Goal: Navigation & Orientation: Understand site structure

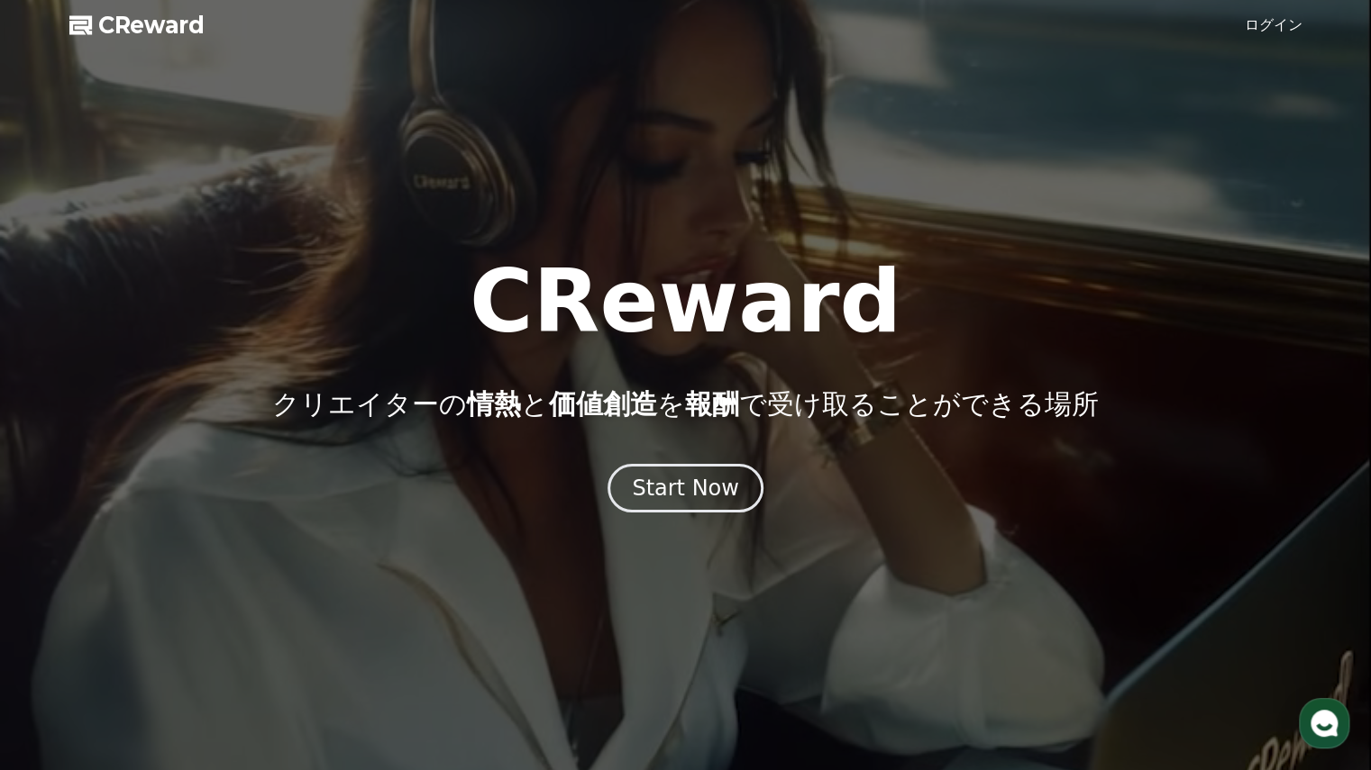
click at [1286, 32] on link "ログイン" at bounding box center [1273, 25] width 58 height 22
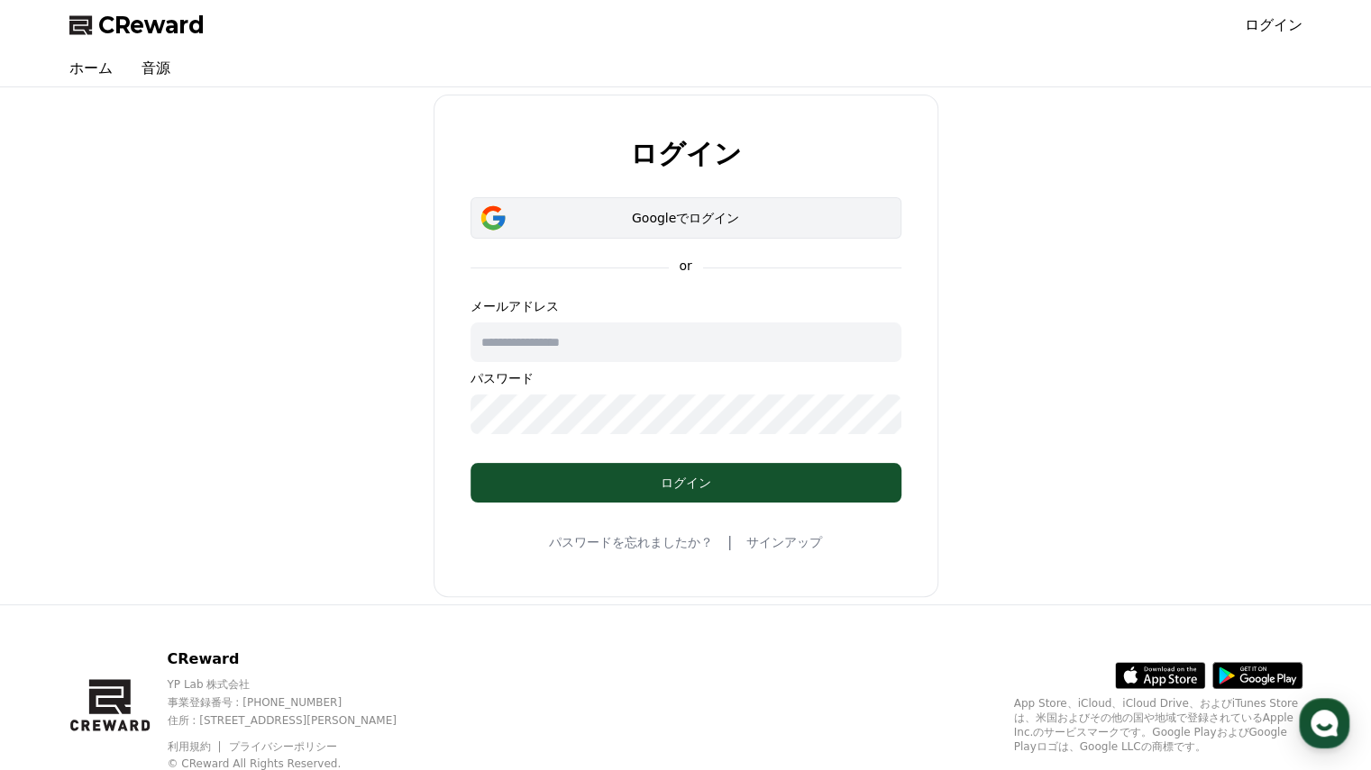
click at [582, 219] on div "Googleでログイン" at bounding box center [686, 218] width 378 height 18
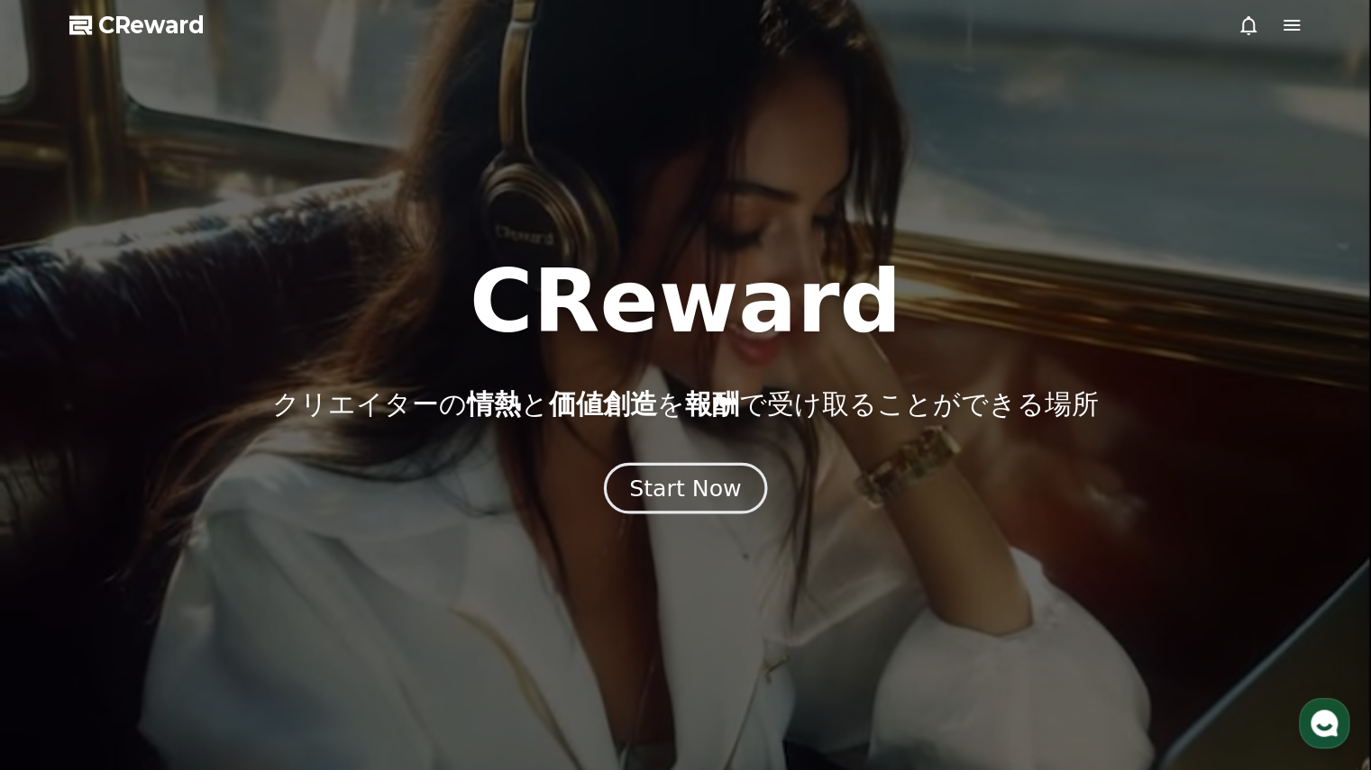
click at [650, 492] on div "Start Now" at bounding box center [685, 488] width 112 height 31
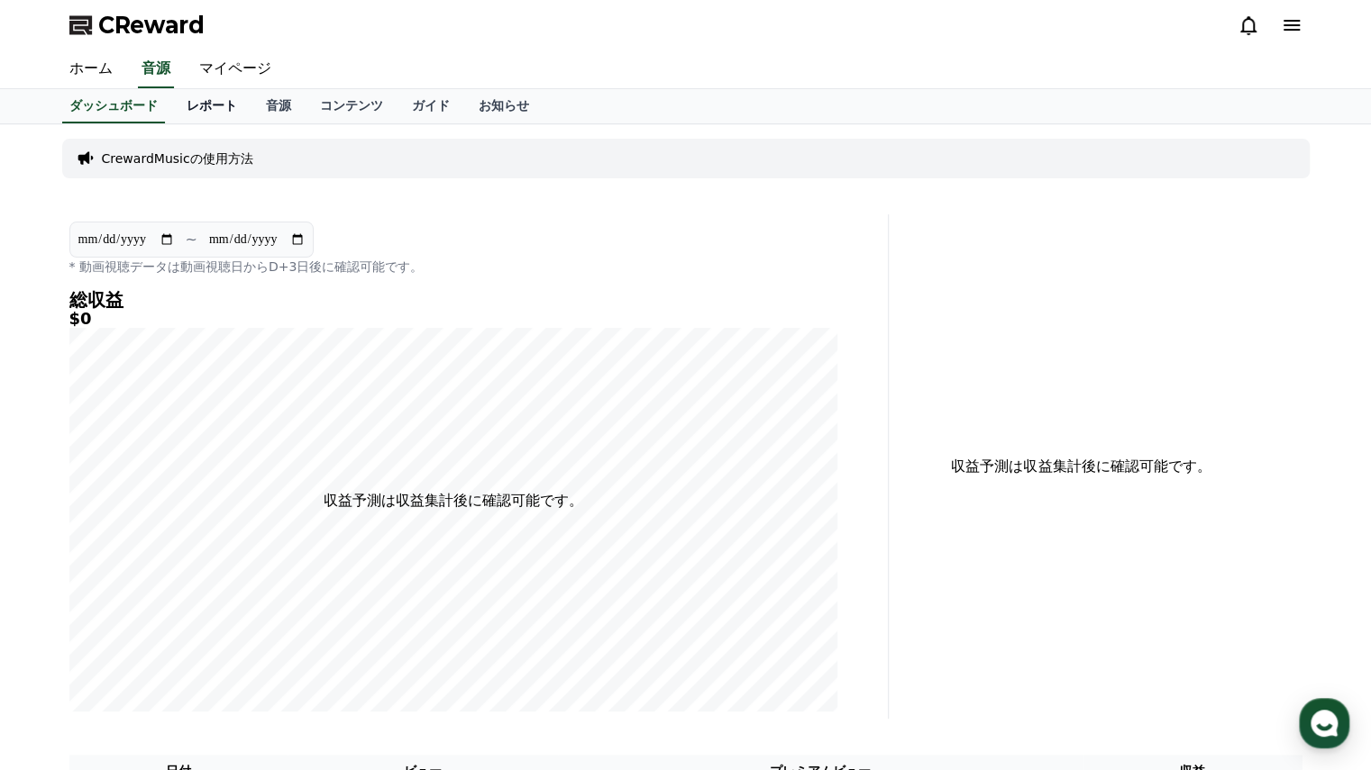
click at [177, 103] on link "レポート" at bounding box center [211, 106] width 79 height 34
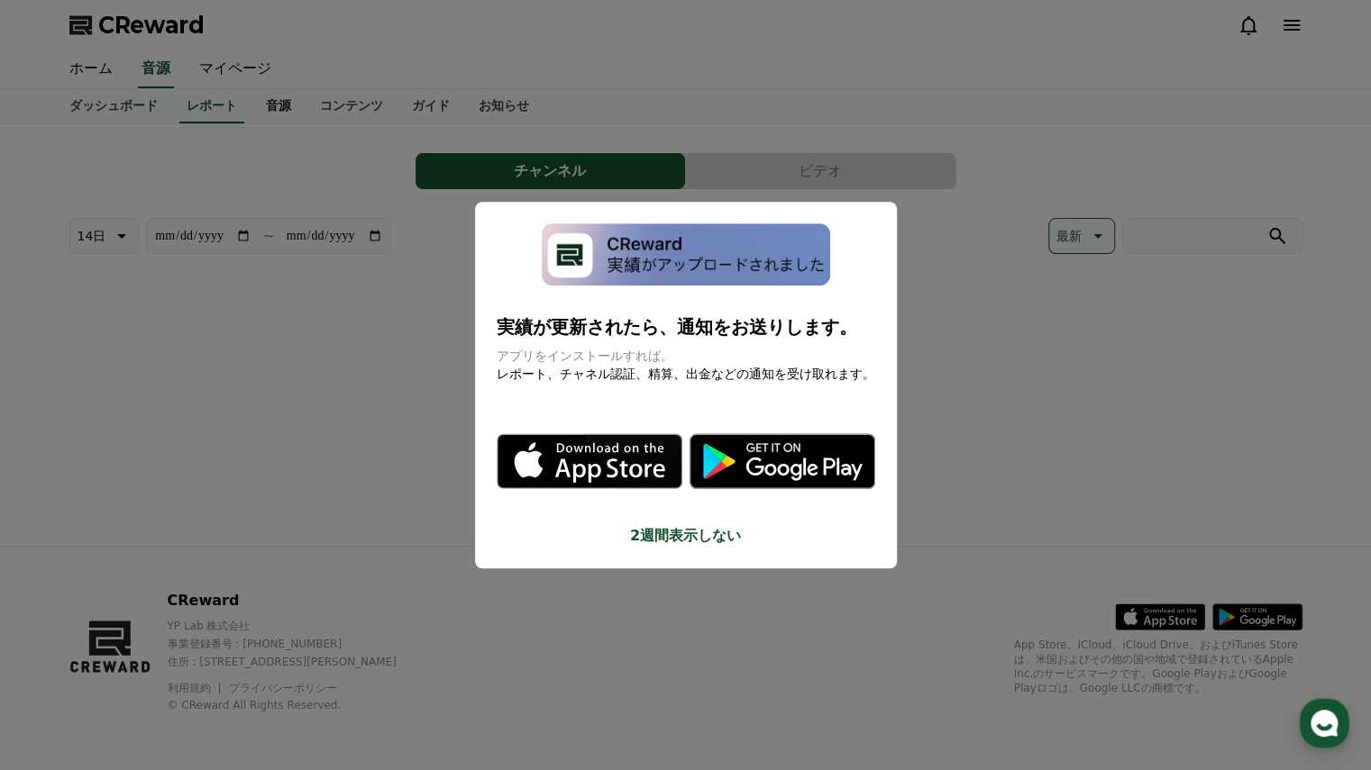
click at [259, 110] on button "close modal" at bounding box center [685, 385] width 1371 height 770
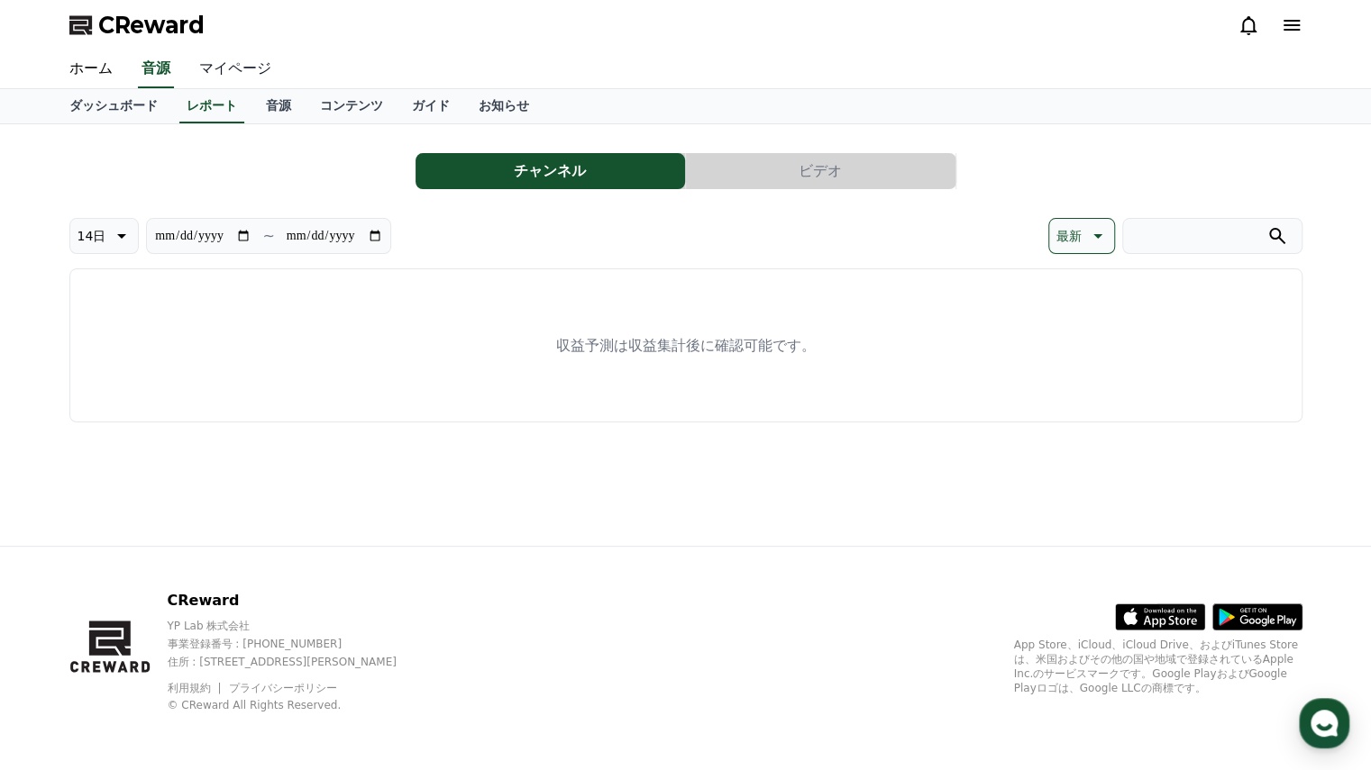
click at [219, 68] on link "マイページ" at bounding box center [235, 69] width 101 height 38
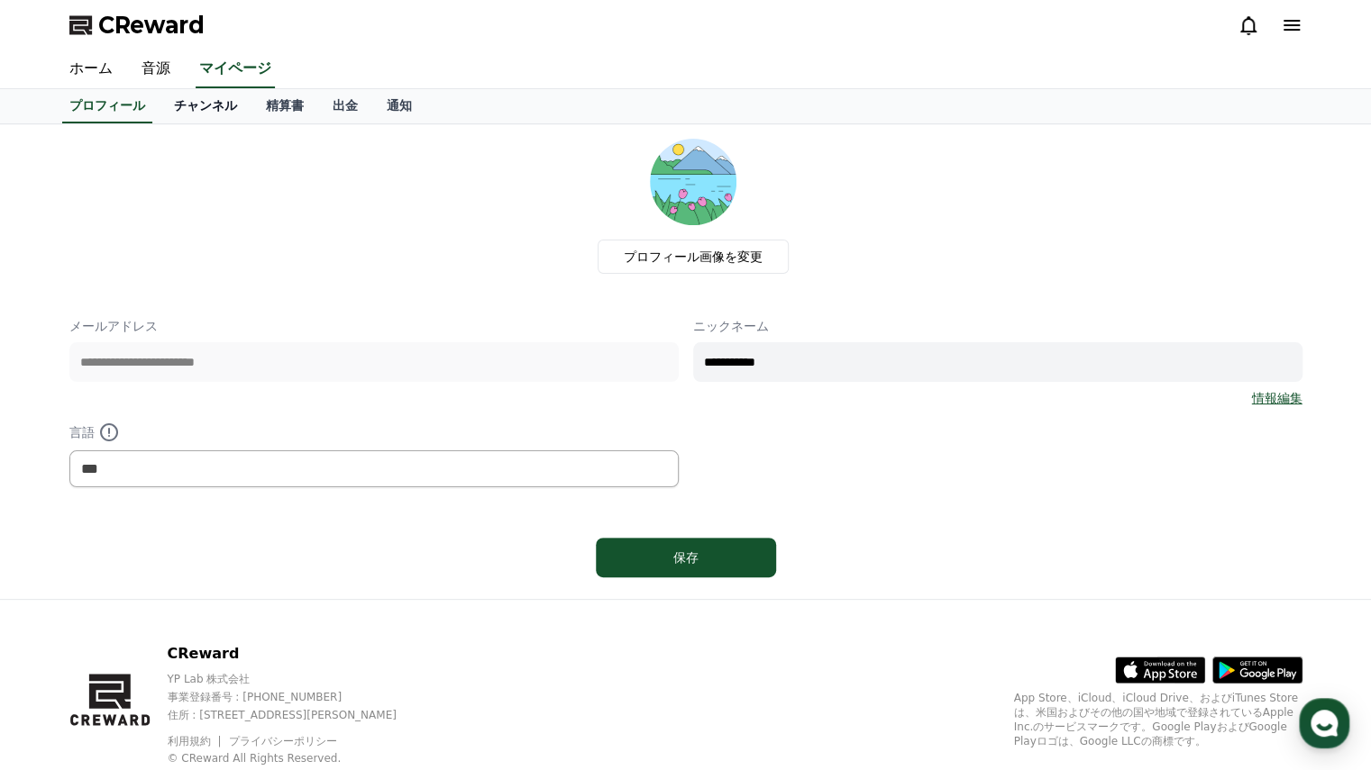
click at [178, 117] on link "チャンネル" at bounding box center [205, 106] width 92 height 34
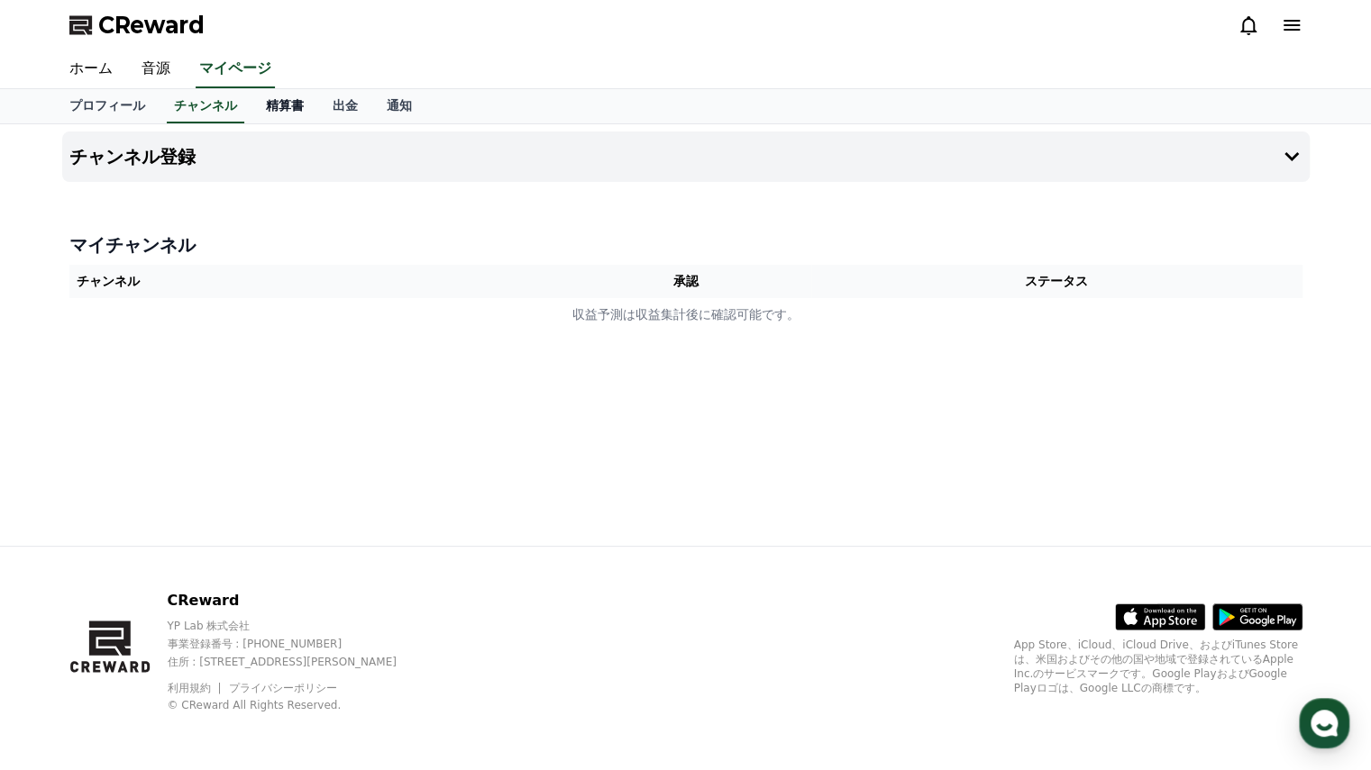
click at [259, 105] on link "精算書" at bounding box center [284, 106] width 67 height 34
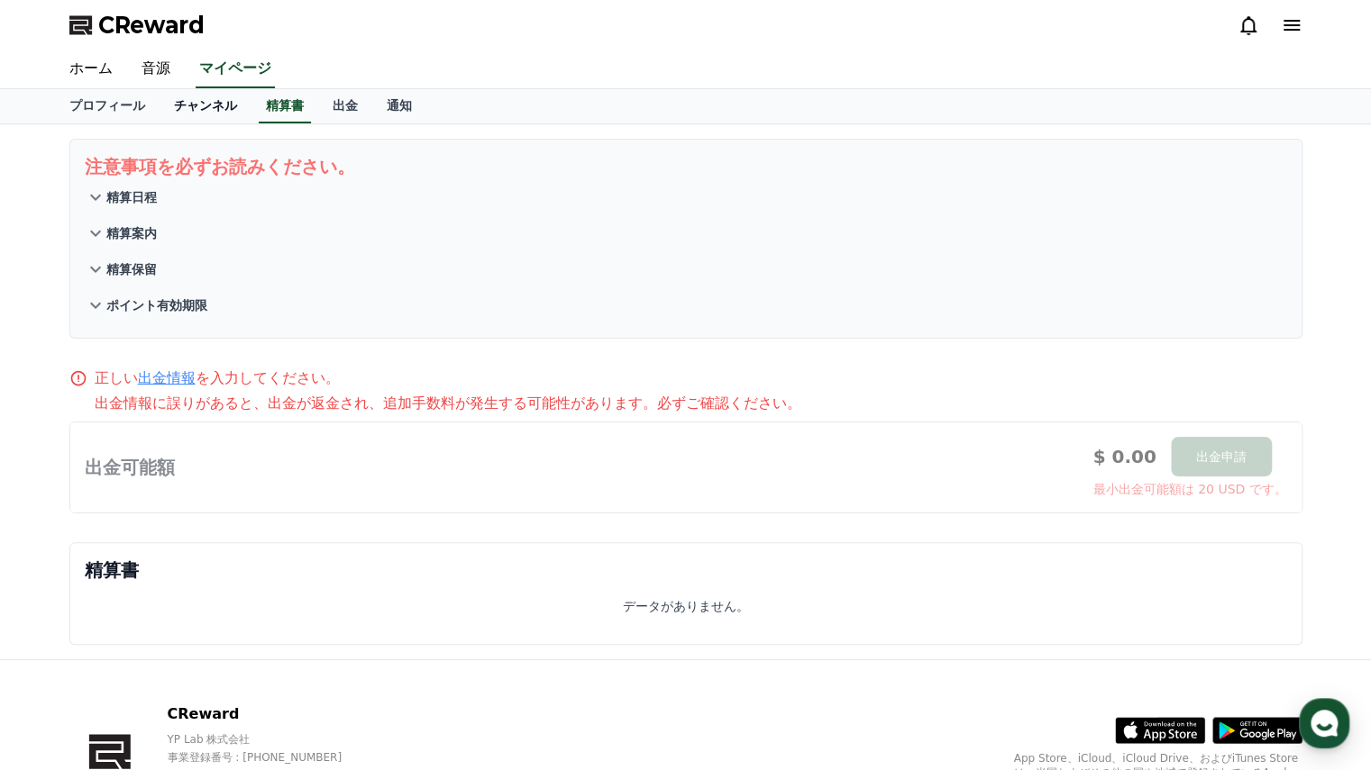
click at [200, 100] on link "チャンネル" at bounding box center [205, 106] width 92 height 34
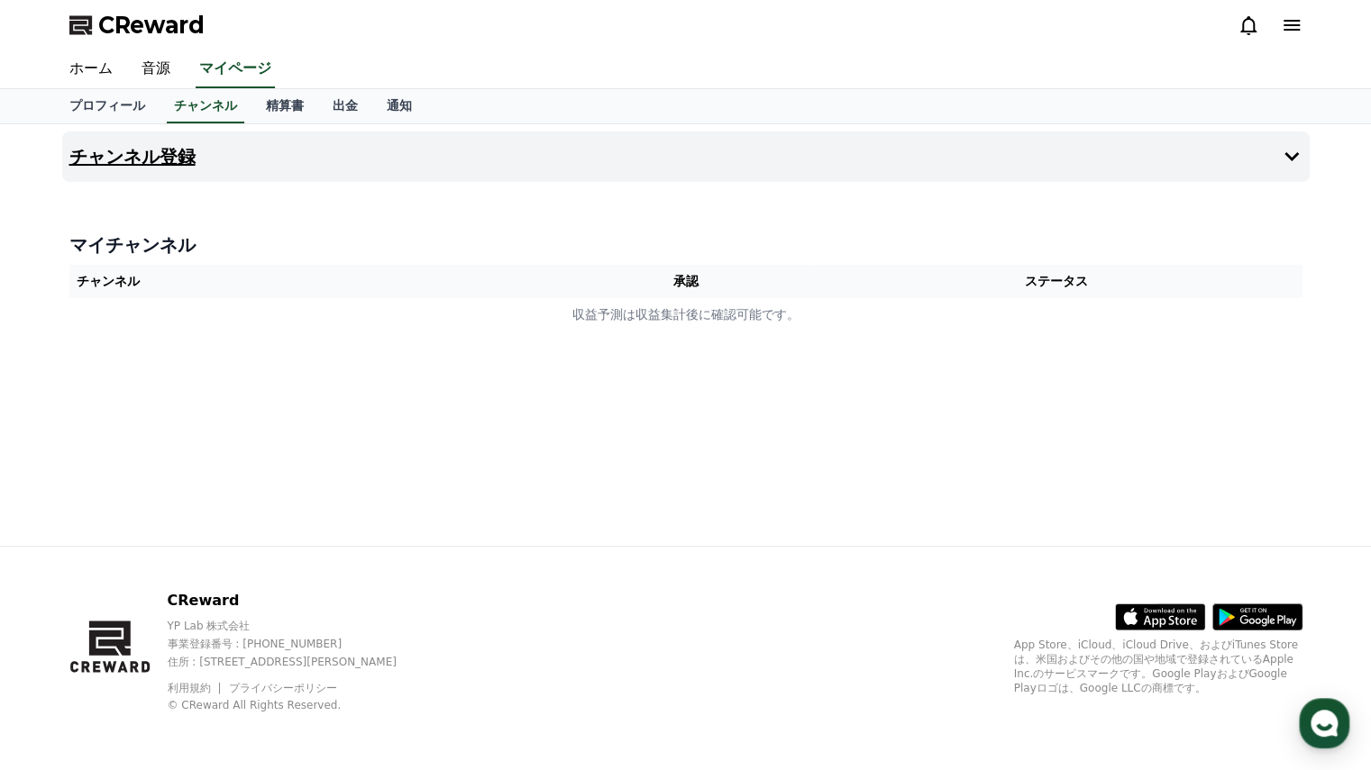
click at [166, 156] on h4 "チャンネル登録" at bounding box center [132, 157] width 126 height 20
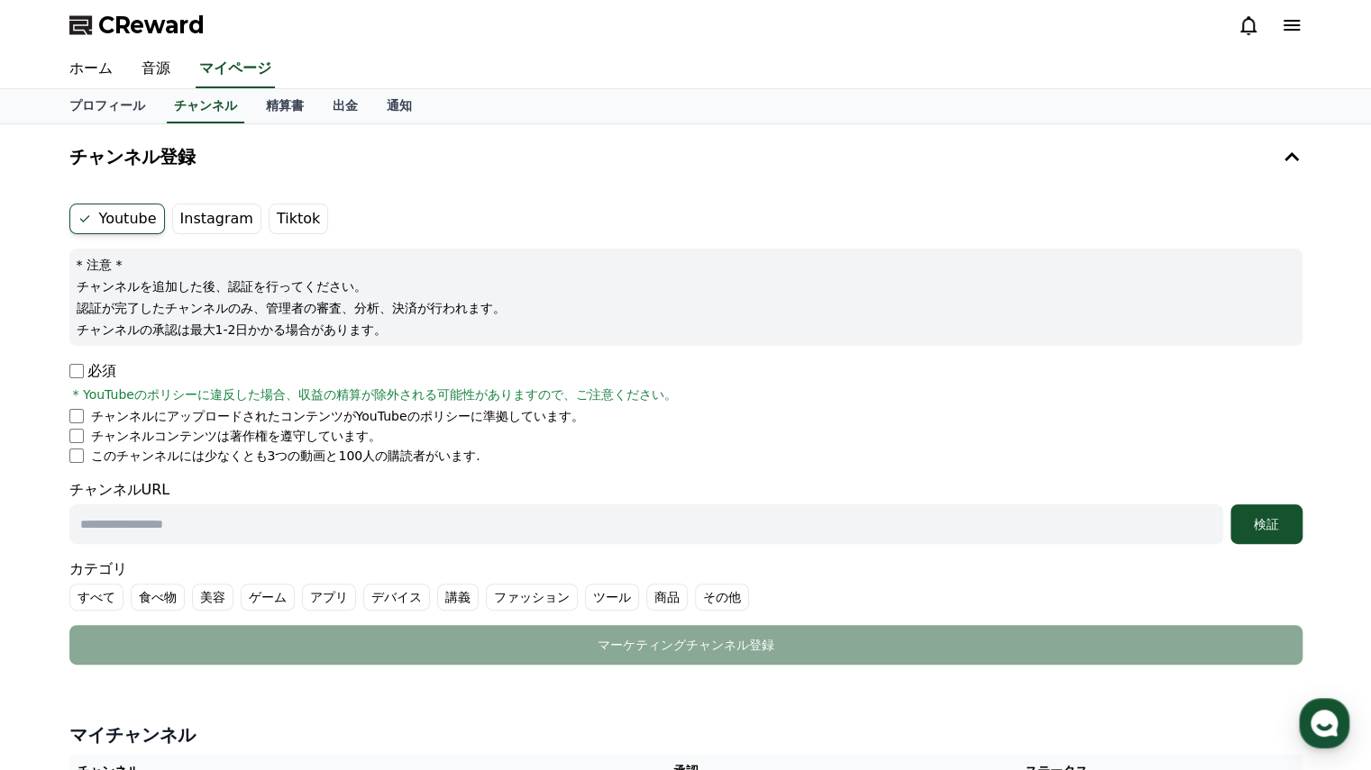
click at [119, 21] on span "CReward" at bounding box center [151, 25] width 106 height 29
